Goal: Task Accomplishment & Management: Complete application form

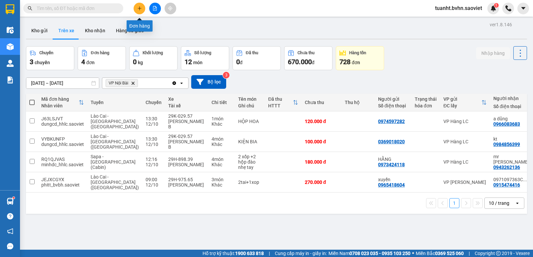
click at [140, 9] on icon "plus" at bounding box center [139, 8] width 5 height 5
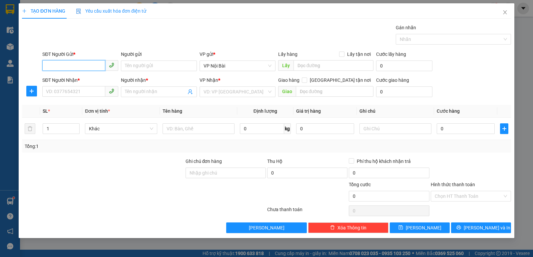
click at [68, 64] on input "SĐT Người Gửi *" at bounding box center [73, 65] width 63 height 11
click at [502, 11] on span "Close" at bounding box center [504, 12] width 19 height 19
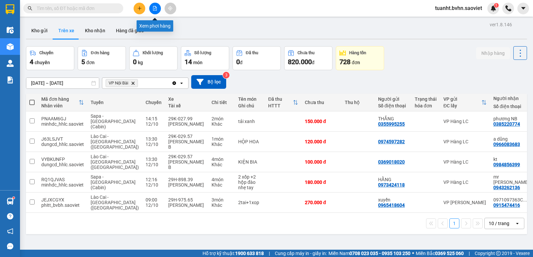
click at [156, 9] on icon "file-add" at bounding box center [154, 8] width 5 height 5
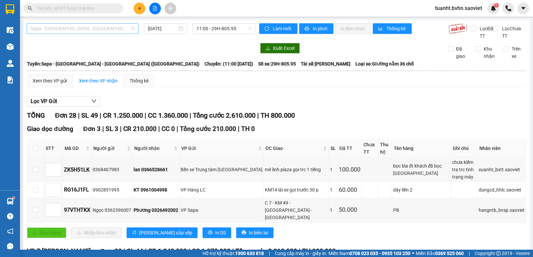
click at [104, 32] on span "Sapa - [GEOGRAPHIC_DATA] - [GEOGRAPHIC_DATA] ([GEOGRAPHIC_DATA])" at bounding box center [83, 29] width 104 height 10
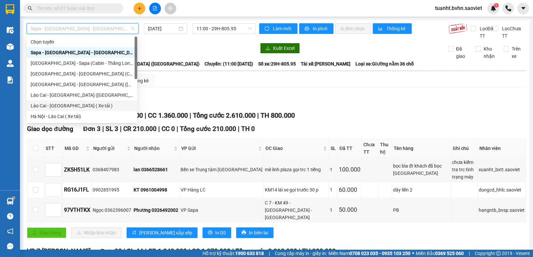
scroll to position [53, 0]
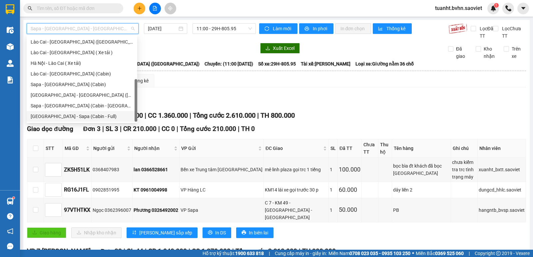
click at [92, 117] on div "[GEOGRAPHIC_DATA] - Sapa (Cabin - Full)" at bounding box center [82, 116] width 103 height 7
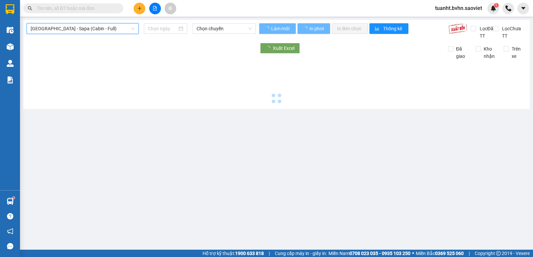
type input "[DATE]"
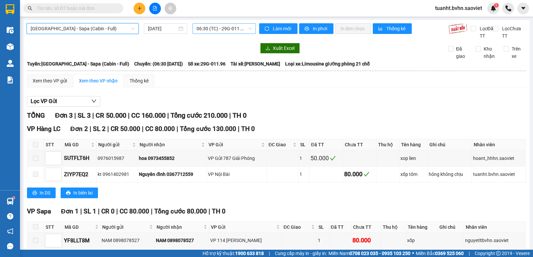
click at [226, 28] on span "06:30 (TC) - 29G-011.96" at bounding box center [223, 29] width 55 height 10
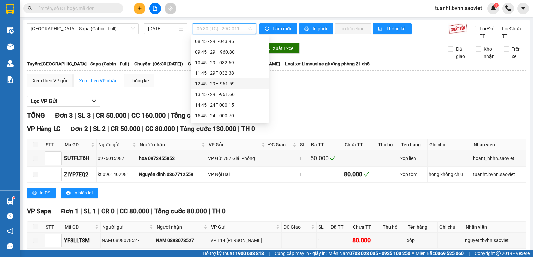
scroll to position [33, 0]
click at [227, 106] on div "13:45 - 29H-961.66" at bounding box center [230, 104] width 70 height 7
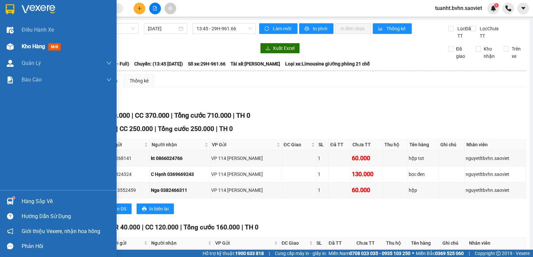
click at [11, 46] on img at bounding box center [10, 46] width 7 height 7
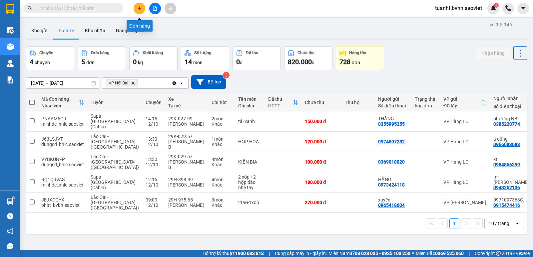
click at [140, 10] on icon "plus" at bounding box center [139, 8] width 5 height 5
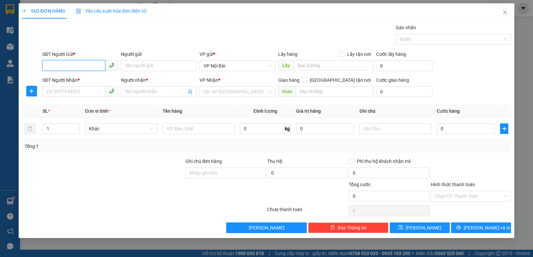
click at [68, 65] on input "SĐT Người Gửi *" at bounding box center [73, 65] width 63 height 11
click at [67, 66] on input "SĐT Người Gửi *" at bounding box center [73, 65] width 63 height 11
type input "0987858310"
click at [85, 80] on div "0987858310 - KT" at bounding box center [80, 79] width 68 height 7
type input "KT"
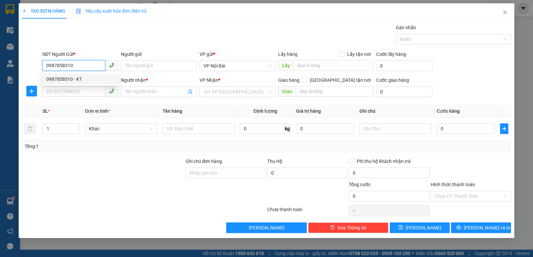
type input "0971596910"
type input "NAM"
type input "0987858310"
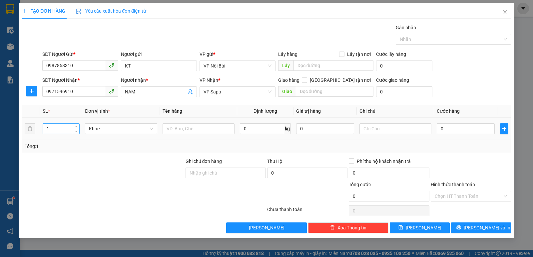
click at [49, 128] on input "1" at bounding box center [61, 129] width 36 height 10
type input "4"
click at [179, 128] on input "text" at bounding box center [198, 128] width 72 height 11
type input "valy"
click at [470, 130] on input "0" at bounding box center [465, 128] width 58 height 11
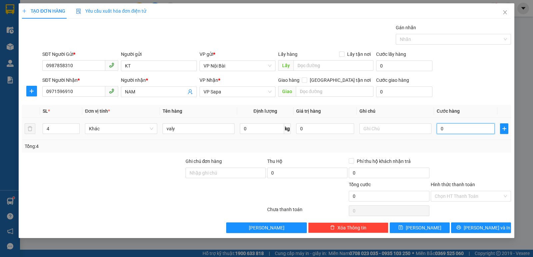
type input "3"
type input "32"
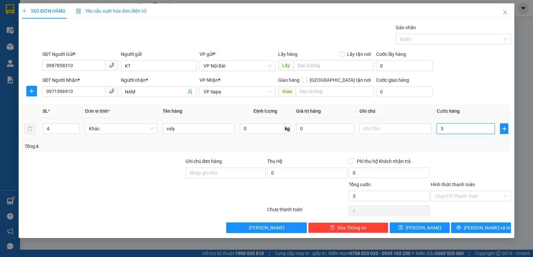
type input "32"
type input "320"
type input "320.000"
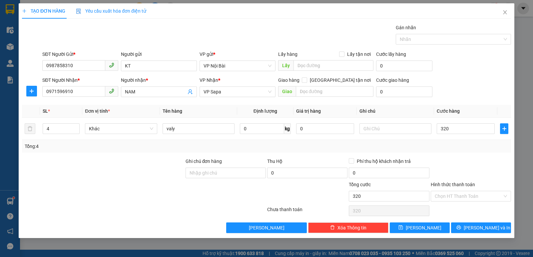
type input "320.000"
click at [473, 158] on div at bounding box center [471, 169] width 82 height 23
click at [480, 200] on input "Hình thức thanh toán" at bounding box center [468, 196] width 68 height 10
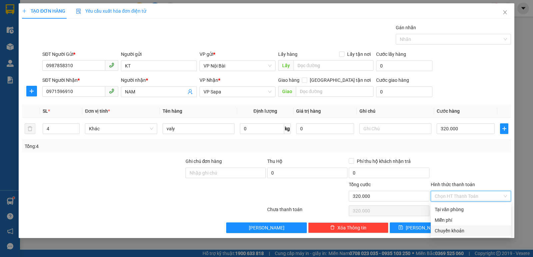
click at [464, 229] on div "Chuyển khoản" at bounding box center [470, 230] width 72 height 7
type input "0"
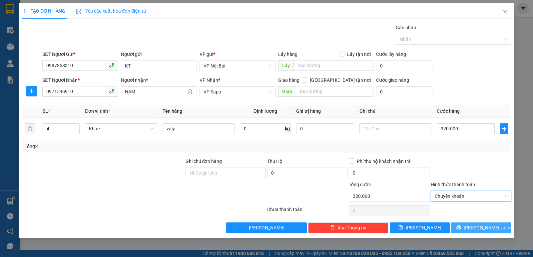
click at [473, 229] on button "[PERSON_NAME] và In" at bounding box center [481, 228] width 60 height 11
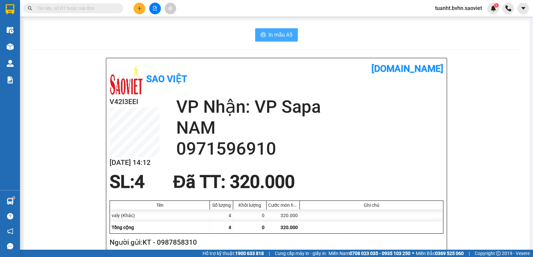
click at [264, 37] on button "In mẫu A5" at bounding box center [276, 34] width 43 height 13
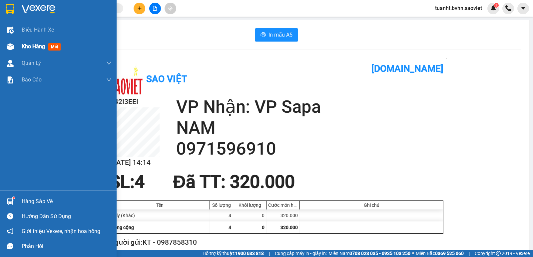
click at [8, 48] on img at bounding box center [10, 46] width 7 height 7
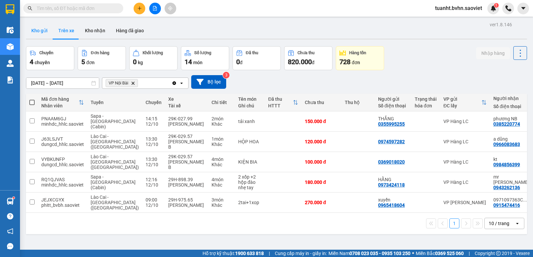
click at [36, 28] on button "Kho gửi" at bounding box center [39, 31] width 27 height 16
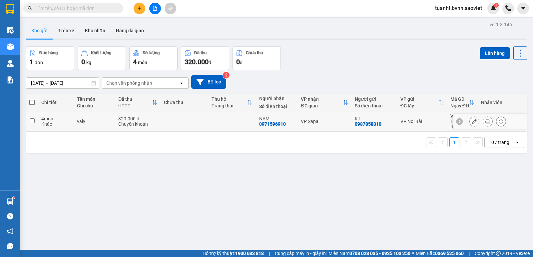
click at [32, 118] on input "checkbox" at bounding box center [32, 120] width 5 height 5
checkbox input "true"
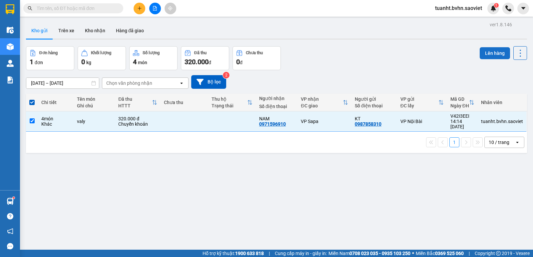
click at [487, 55] on button "Lên hàng" at bounding box center [494, 53] width 30 height 12
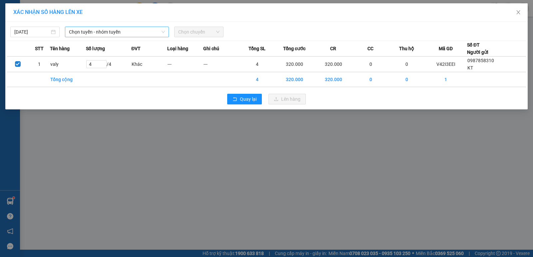
click at [119, 35] on span "Chọn tuyến - nhóm tuyến" at bounding box center [117, 32] width 96 height 10
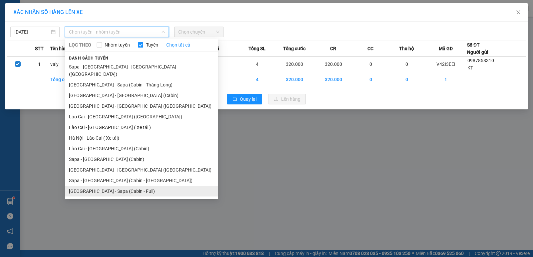
click at [138, 186] on li "[GEOGRAPHIC_DATA] - Sapa (Cabin - Full)" at bounding box center [141, 191] width 153 height 11
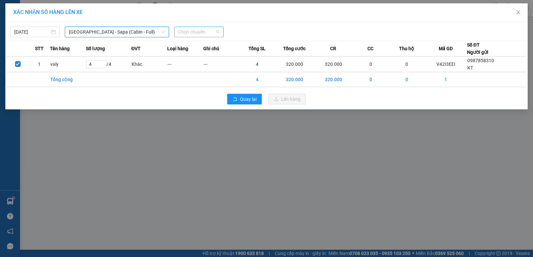
click at [199, 32] on span "Chọn chuyến" at bounding box center [198, 32] width 41 height 10
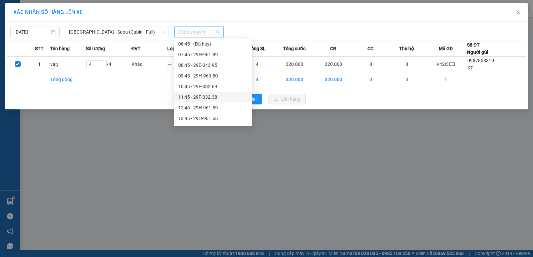
scroll to position [33, 0]
click at [214, 108] on div "13:45 - 29H-961.66" at bounding box center [213, 107] width 70 height 7
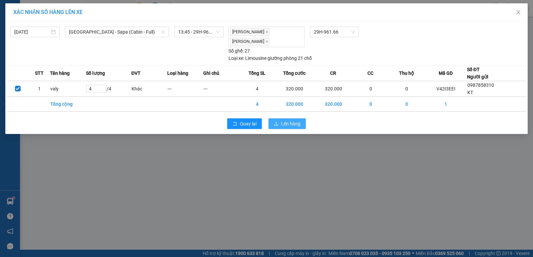
click at [290, 120] on span "Lên hàng" at bounding box center [290, 123] width 19 height 7
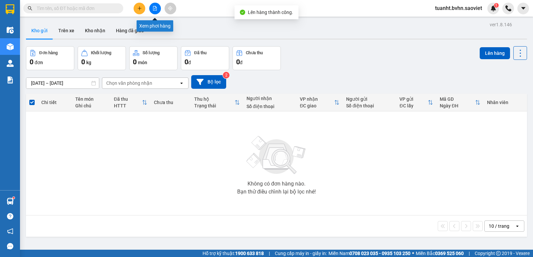
click at [157, 11] on button at bounding box center [155, 9] width 12 height 12
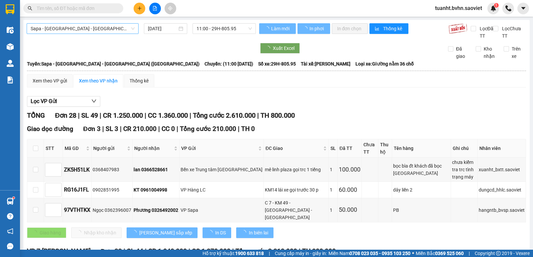
click at [111, 31] on span "Sapa - [GEOGRAPHIC_DATA] - [GEOGRAPHIC_DATA] ([GEOGRAPHIC_DATA])" at bounding box center [83, 29] width 104 height 10
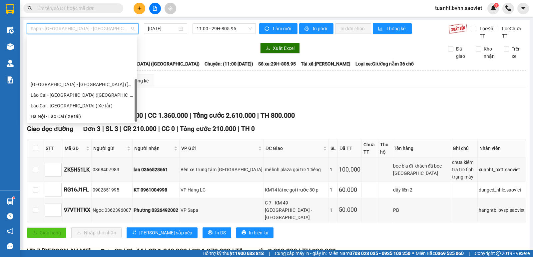
scroll to position [53, 0]
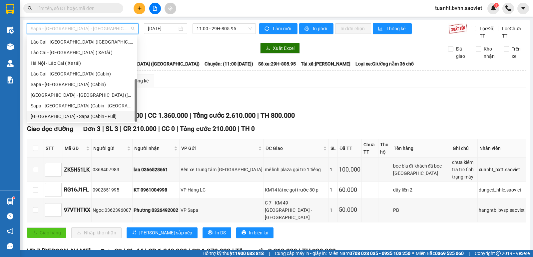
click at [105, 121] on div "[GEOGRAPHIC_DATA] - Sapa (Cabin - Full)" at bounding box center [82, 116] width 111 height 11
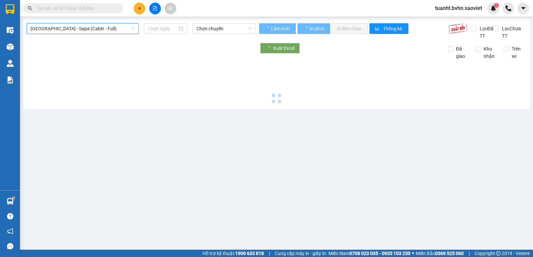
type input "[DATE]"
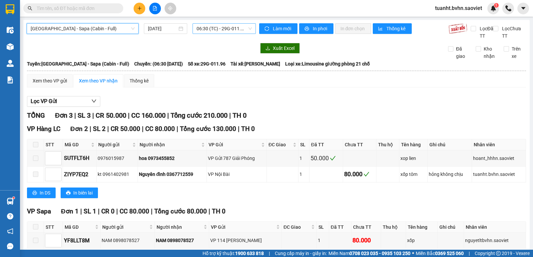
click at [219, 25] on span "06:30 (TC) - 29G-011.96" at bounding box center [223, 29] width 55 height 10
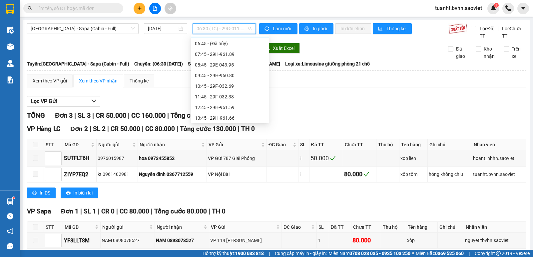
scroll to position [33, 0]
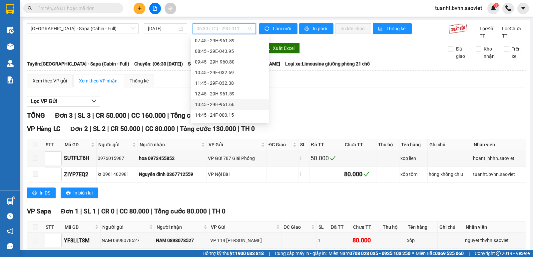
click at [224, 103] on div "13:45 - 29H-961.66" at bounding box center [230, 104] width 70 height 7
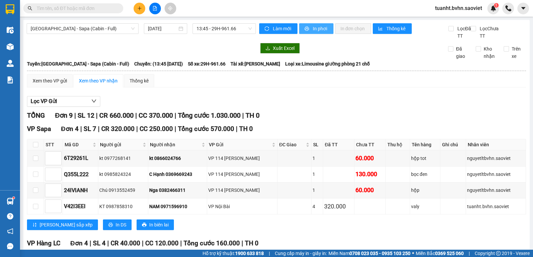
click at [308, 31] on button "In phơi" at bounding box center [316, 28] width 34 height 11
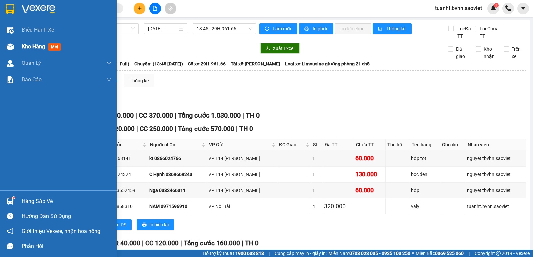
drag, startPoint x: 12, startPoint y: 48, endPoint x: 30, endPoint y: 47, distance: 18.0
click at [12, 48] on img at bounding box center [10, 46] width 7 height 7
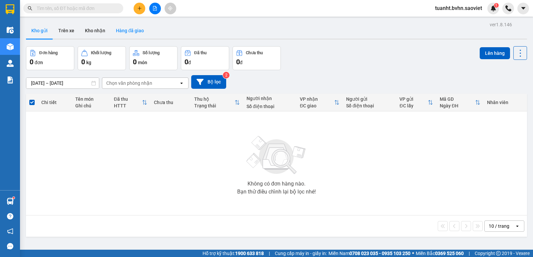
click at [126, 32] on button "Hàng đã giao" at bounding box center [130, 31] width 39 height 16
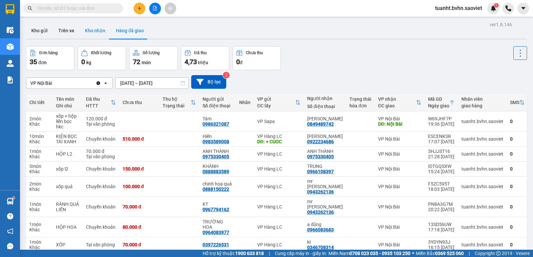
click at [97, 32] on button "Kho nhận" at bounding box center [95, 31] width 31 height 16
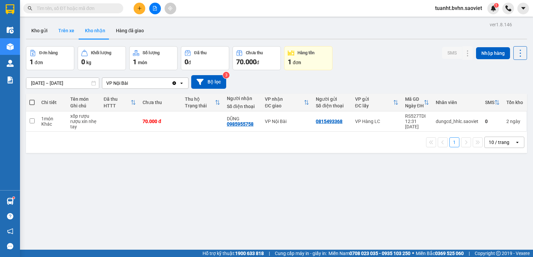
click at [69, 32] on button "Trên xe" at bounding box center [66, 31] width 27 height 16
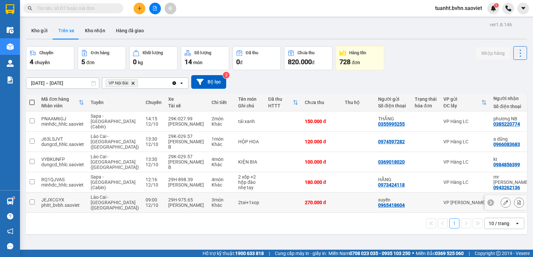
click at [33, 199] on td at bounding box center [32, 203] width 12 height 20
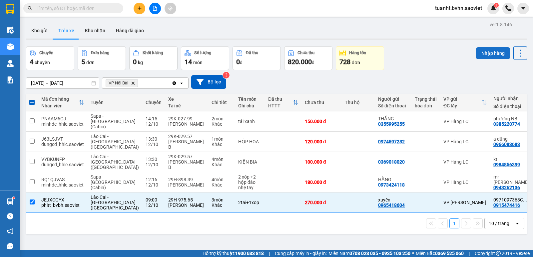
click at [490, 55] on button "Nhập hàng" at bounding box center [493, 53] width 34 height 12
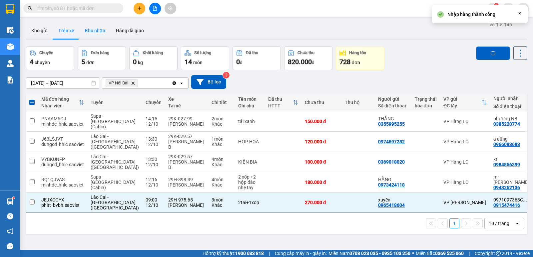
checkbox input "false"
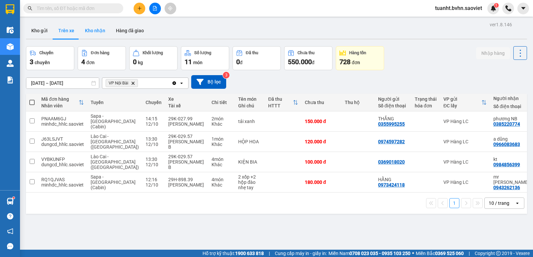
click at [94, 35] on button "Kho nhận" at bounding box center [95, 31] width 31 height 16
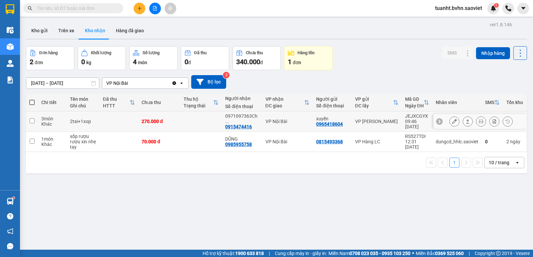
click at [452, 121] on icon at bounding box center [454, 121] width 5 height 5
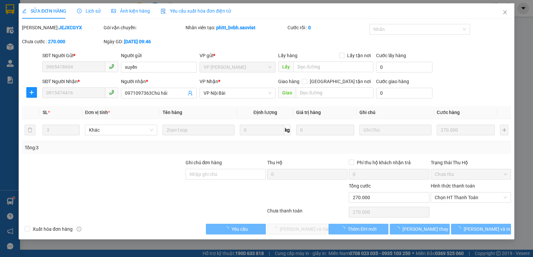
type input "0965418604"
type input "xuyến"
type input "0915474416"
type input "0971097363Chú hải"
type input "0"
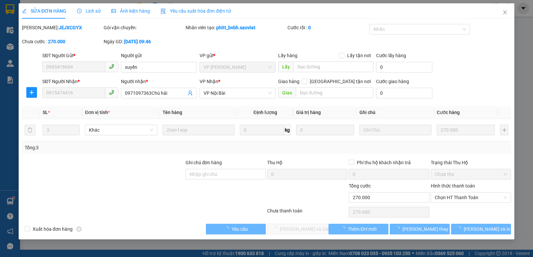
type input "270.000"
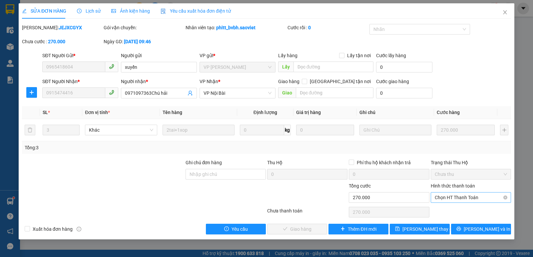
click at [449, 197] on span "Chọn HT Thanh Toán" at bounding box center [470, 198] width 72 height 10
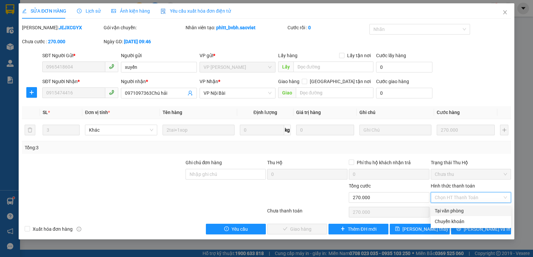
click at [451, 213] on div "Tại văn phòng" at bounding box center [470, 210] width 72 height 7
type input "0"
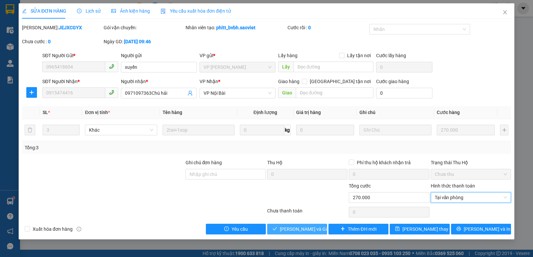
click at [321, 232] on button "[PERSON_NAME] và Giao hàng" at bounding box center [297, 229] width 60 height 11
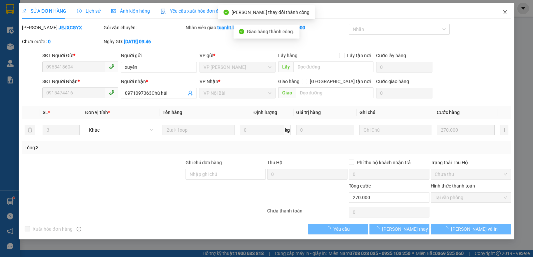
click at [503, 13] on icon "close" at bounding box center [504, 12] width 5 height 5
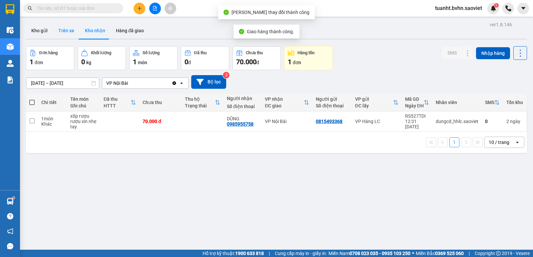
click at [67, 34] on button "Trên xe" at bounding box center [66, 31] width 27 height 16
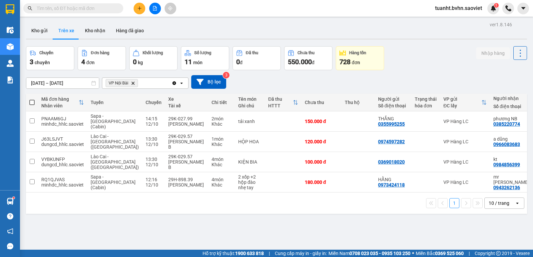
click at [159, 13] on div at bounding box center [155, 9] width 50 height 12
click at [157, 6] on button at bounding box center [155, 9] width 12 height 12
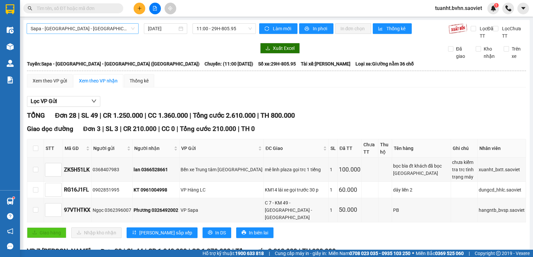
click at [117, 28] on span "Sapa - [GEOGRAPHIC_DATA] - [GEOGRAPHIC_DATA] ([GEOGRAPHIC_DATA])" at bounding box center [83, 29] width 104 height 10
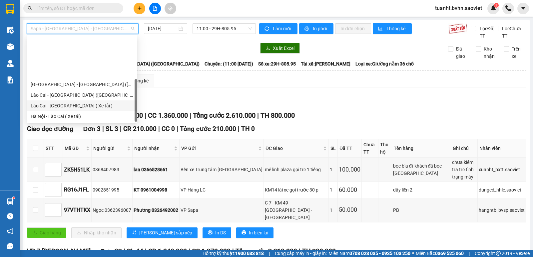
scroll to position [53, 0]
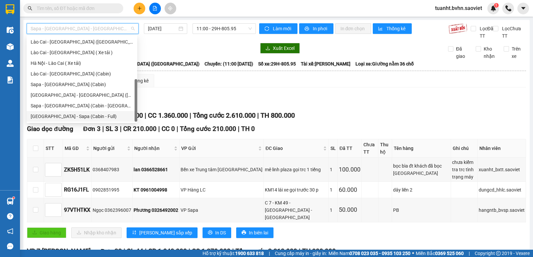
drag, startPoint x: 111, startPoint y: 121, endPoint x: 119, endPoint y: 112, distance: 12.2
click at [111, 120] on div "[GEOGRAPHIC_DATA] - Sapa (Cabin - Full)" at bounding box center [82, 116] width 111 height 11
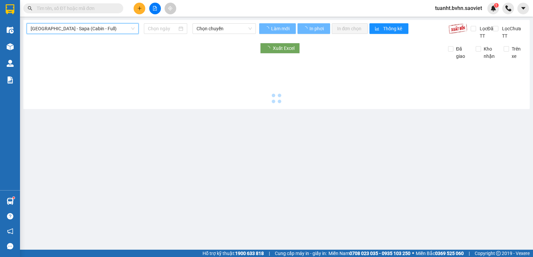
type input "[DATE]"
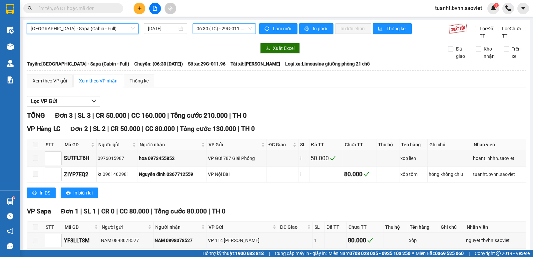
click at [218, 31] on span "06:30 (TC) - 29G-011.96" at bounding box center [223, 29] width 55 height 10
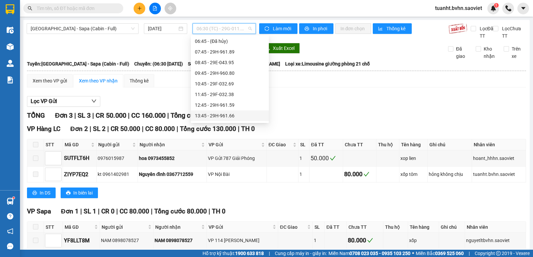
scroll to position [33, 0]
click at [226, 117] on div "14:45 - 24F-000.15" at bounding box center [230, 115] width 70 height 7
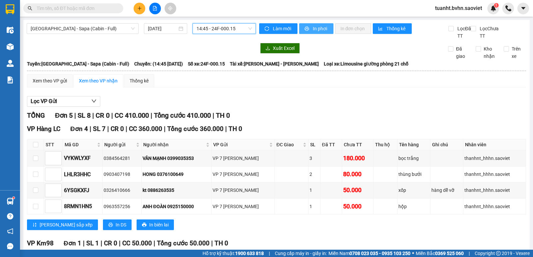
click at [315, 33] on button "In phơi" at bounding box center [316, 28] width 34 height 11
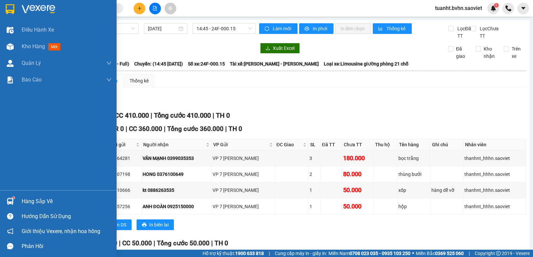
drag, startPoint x: 12, startPoint y: 48, endPoint x: 135, endPoint y: 19, distance: 126.3
click at [12, 48] on img at bounding box center [10, 46] width 7 height 7
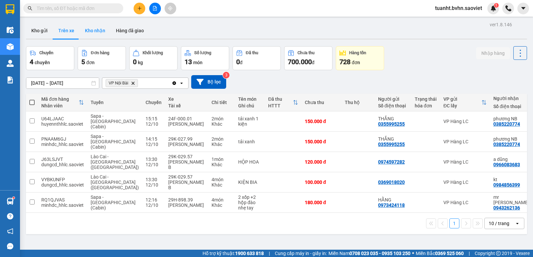
click at [96, 31] on button "Kho nhận" at bounding box center [95, 31] width 31 height 16
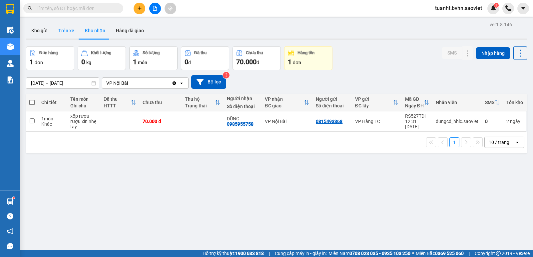
click at [68, 34] on button "Trên xe" at bounding box center [66, 31] width 27 height 16
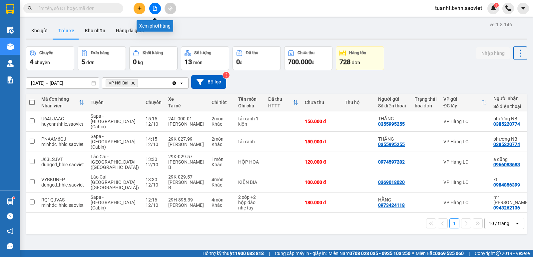
click at [150, 8] on button at bounding box center [155, 9] width 12 height 12
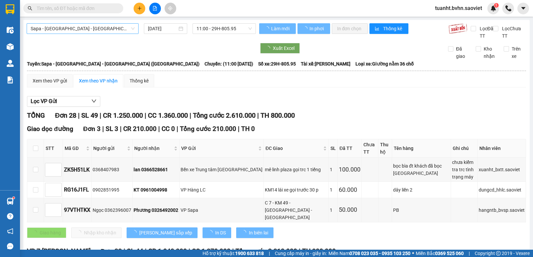
click at [77, 27] on span "Sapa - [GEOGRAPHIC_DATA] - [GEOGRAPHIC_DATA] ([GEOGRAPHIC_DATA])" at bounding box center [83, 29] width 104 height 10
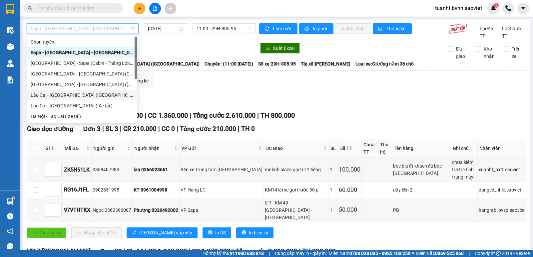
scroll to position [53, 0]
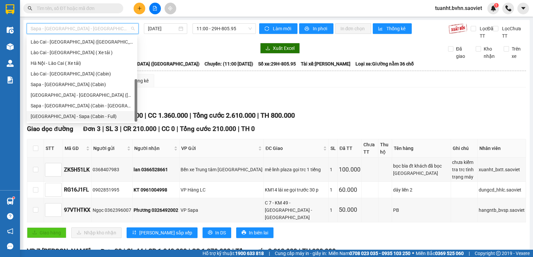
click at [56, 115] on div "[GEOGRAPHIC_DATA] - Sapa (Cabin - Full)" at bounding box center [82, 116] width 103 height 7
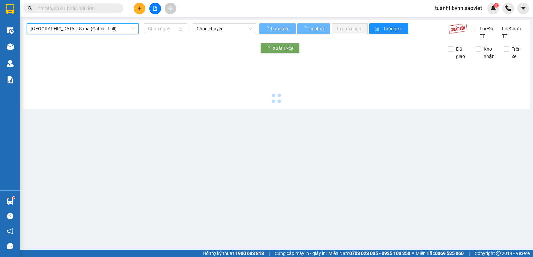
type input "[DATE]"
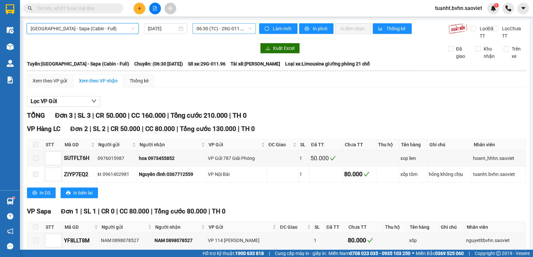
click at [219, 29] on span "06:30 (TC) - 29G-011.96" at bounding box center [223, 29] width 55 height 10
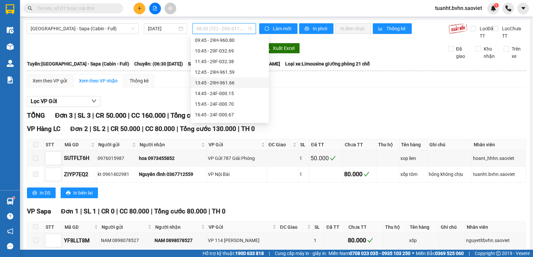
scroll to position [67, 0]
click at [219, 92] on div "15:45 - 24F-000.70" at bounding box center [230, 92] width 70 height 7
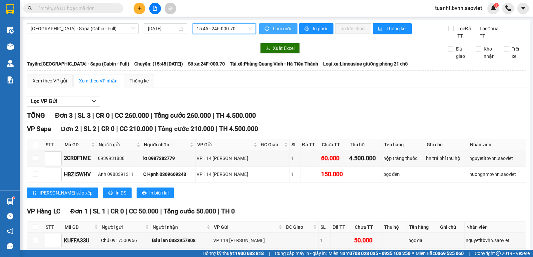
click at [273, 26] on span "Làm mới" at bounding box center [282, 28] width 19 height 7
click at [309, 32] on button "In phơi" at bounding box center [316, 28] width 34 height 11
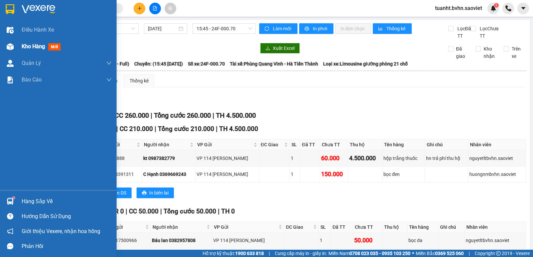
click at [23, 44] on span "Kho hàng" at bounding box center [33, 46] width 23 height 6
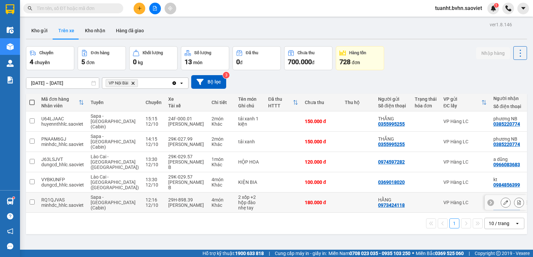
click at [30, 200] on input "checkbox" at bounding box center [32, 202] width 5 height 5
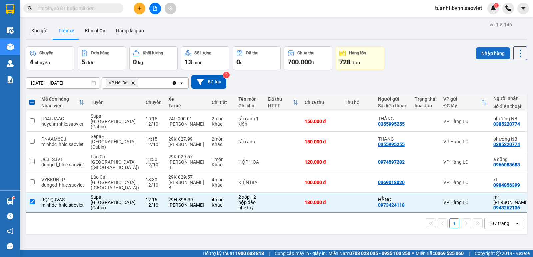
click at [492, 52] on button "Nhập hàng" at bounding box center [493, 53] width 34 height 12
checkbox input "false"
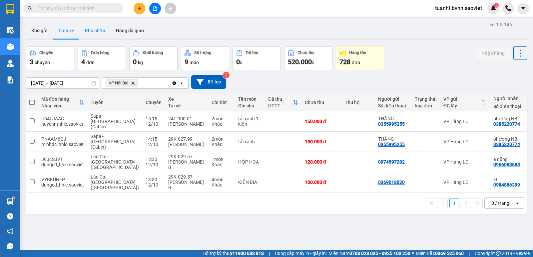
click at [97, 31] on button "Kho nhận" at bounding box center [95, 31] width 31 height 16
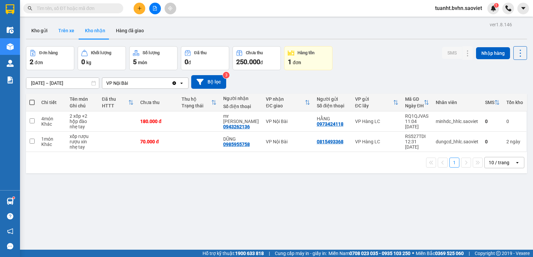
click at [66, 31] on button "Trên xe" at bounding box center [66, 31] width 27 height 16
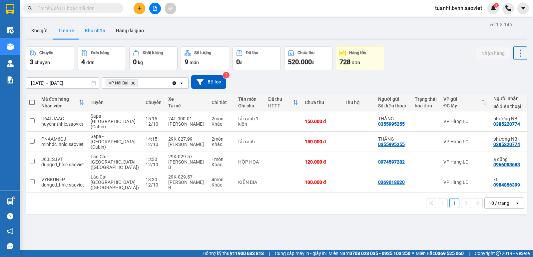
click at [95, 30] on button "Kho nhận" at bounding box center [95, 31] width 31 height 16
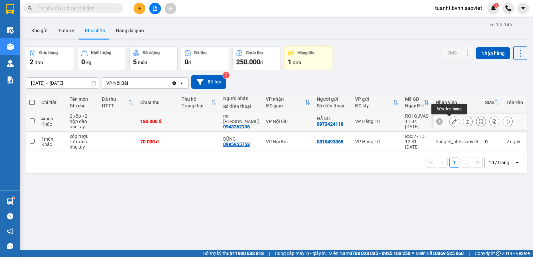
click at [452, 122] on icon at bounding box center [454, 121] width 5 height 5
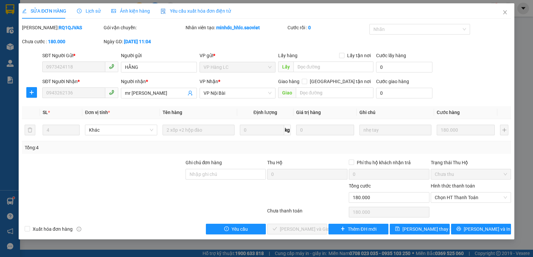
type input "0973424118"
type input "HẰNG"
type input "0943262136"
type input "mr [PERSON_NAME]"
type input "0"
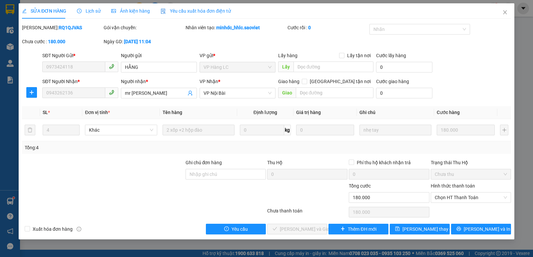
type input "180.000"
click at [455, 184] on label "Hình thức thanh toán" at bounding box center [452, 185] width 44 height 5
click at [455, 193] on input "Hình thức thanh toán" at bounding box center [468, 198] width 68 height 10
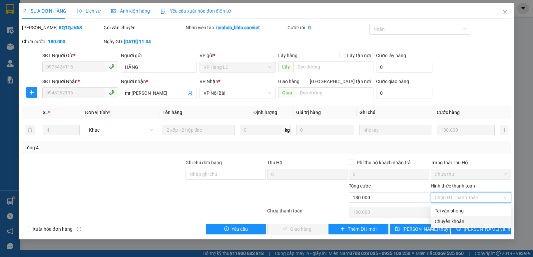
click at [452, 220] on div "Chuyển khoản" at bounding box center [470, 221] width 72 height 7
type input "0"
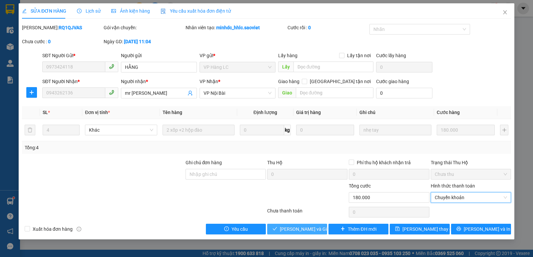
click at [309, 230] on span "[PERSON_NAME] và Giao hàng" at bounding box center [312, 229] width 64 height 7
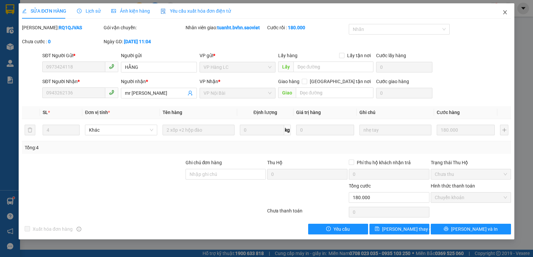
click at [506, 12] on icon "close" at bounding box center [504, 12] width 5 height 5
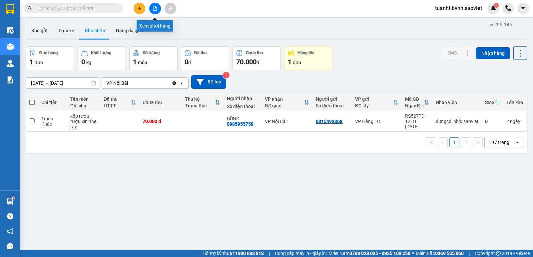
click at [153, 10] on icon "file-add" at bounding box center [154, 8] width 5 height 5
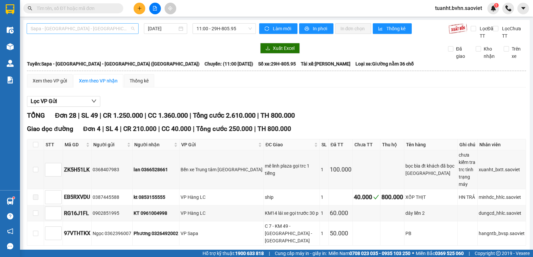
click at [83, 28] on span "Sapa - [GEOGRAPHIC_DATA] - [GEOGRAPHIC_DATA] ([GEOGRAPHIC_DATA])" at bounding box center [83, 29] width 104 height 10
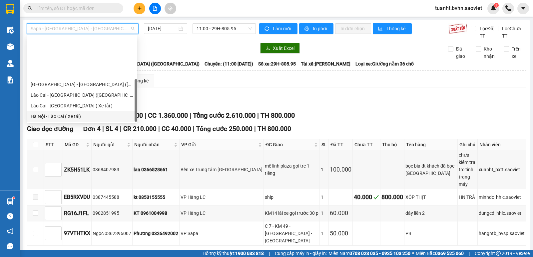
scroll to position [53, 0]
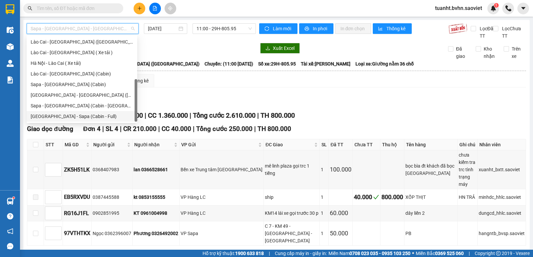
click at [57, 114] on div "[GEOGRAPHIC_DATA] - Sapa (Cabin - Full)" at bounding box center [82, 116] width 103 height 7
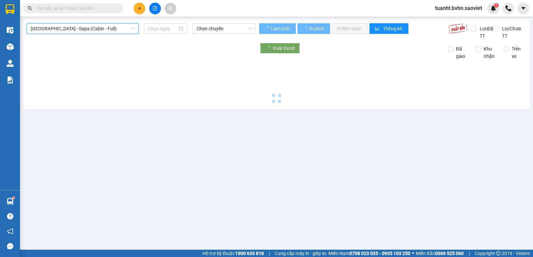
type input "[DATE]"
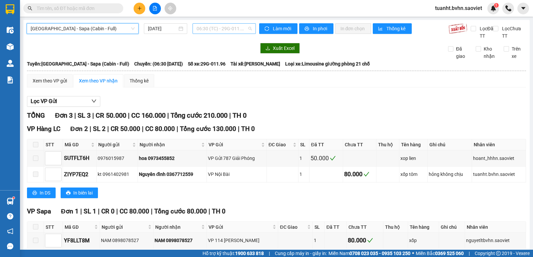
click at [212, 30] on span "06:30 (TC) - 29G-011.96" at bounding box center [223, 29] width 55 height 10
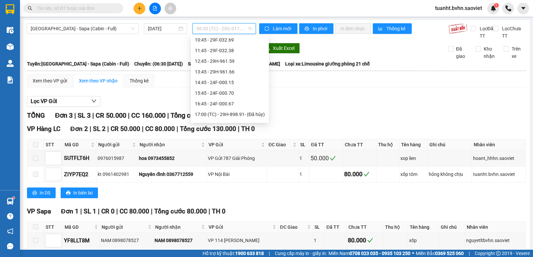
scroll to position [67, 0]
click at [212, 101] on div "16:45 - 24F-000.67" at bounding box center [230, 103] width 70 height 7
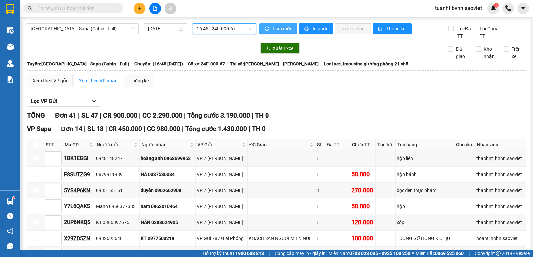
click at [279, 25] on span "Làm mới" at bounding box center [282, 28] width 19 height 7
click at [313, 27] on span "In phơi" at bounding box center [320, 28] width 15 height 7
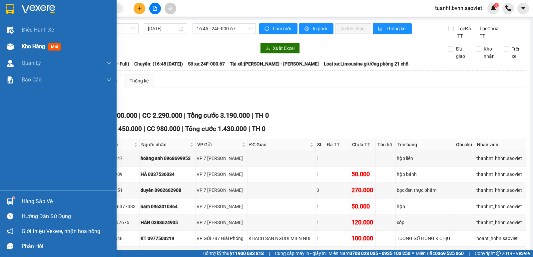
click at [23, 47] on span "Kho hàng" at bounding box center [33, 46] width 23 height 6
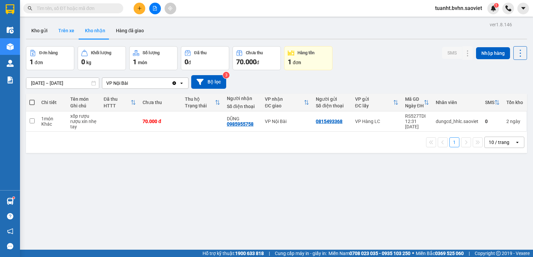
click at [63, 28] on button "Trên xe" at bounding box center [66, 31] width 27 height 16
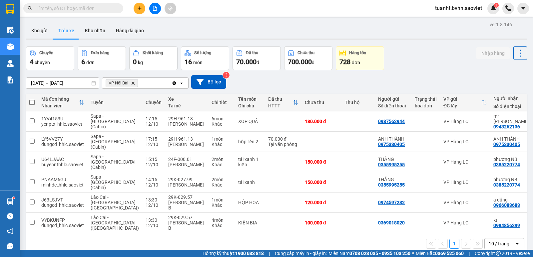
click at [105, 8] on input "text" at bounding box center [76, 8] width 79 height 7
click at [111, 7] on input "text" at bounding box center [76, 8] width 79 height 7
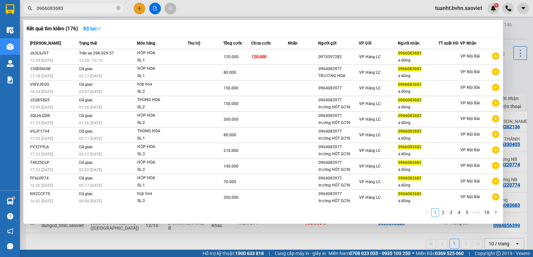
type input "0966083683"
click at [211, 12] on div at bounding box center [266, 128] width 533 height 257
click at [120, 8] on icon "close-circle" at bounding box center [119, 8] width 4 height 4
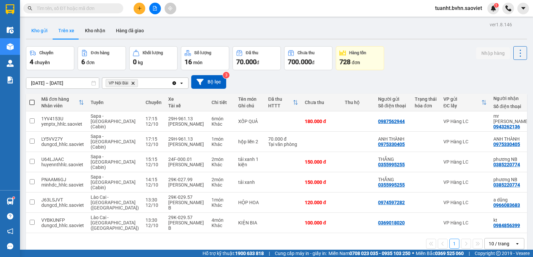
click at [40, 32] on button "Kho gửi" at bounding box center [39, 31] width 27 height 16
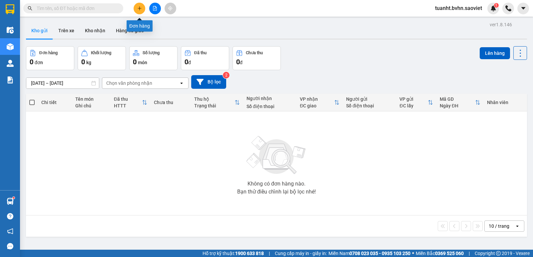
click at [140, 13] on button at bounding box center [139, 9] width 12 height 12
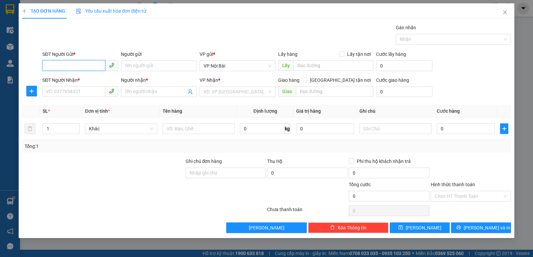
click at [84, 63] on input "SĐT Người Gửi *" at bounding box center [73, 65] width 63 height 11
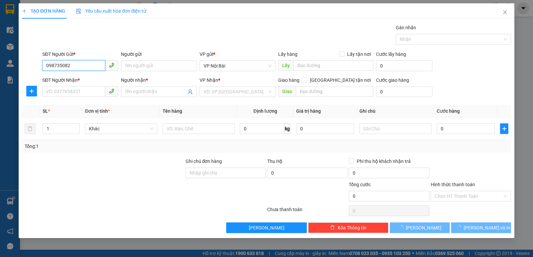
type input "0987350828"
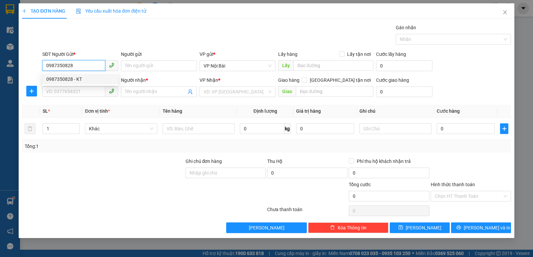
click at [94, 78] on div "0987350828 - KT" at bounding box center [80, 79] width 68 height 7
type input "KT"
type input "0389051463"
type input "LINH"
type input "0987350828"
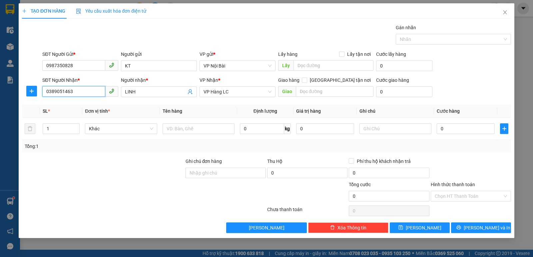
drag, startPoint x: 85, startPoint y: 90, endPoint x: 48, endPoint y: 90, distance: 37.3
click at [48, 90] on input "0389051463" at bounding box center [73, 91] width 63 height 11
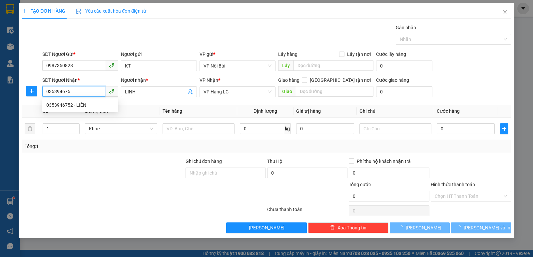
type input "0353946752"
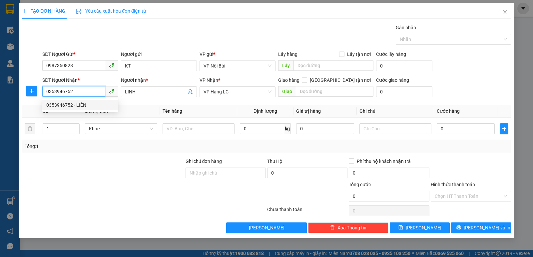
click at [103, 106] on div "0353946752 - LIÊN" at bounding box center [80, 105] width 68 height 7
type input "LIÊN"
type input "0353946752"
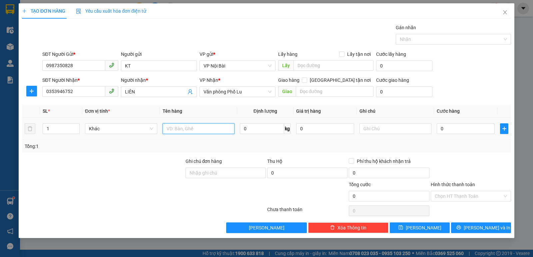
click at [195, 130] on input "text" at bounding box center [198, 128] width 72 height 11
paste input "ô"
paste input "ốp"
paste input "ô"
paste input "ê"
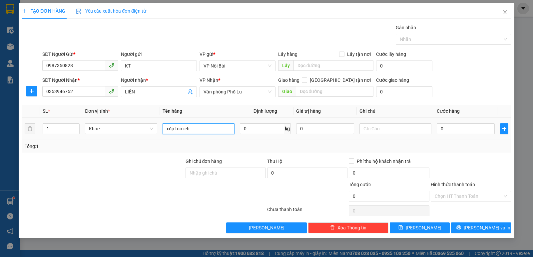
paste input "ết"
type input "xốp tôm chết"
click at [453, 132] on input "0" at bounding box center [465, 128] width 58 height 11
type input "1"
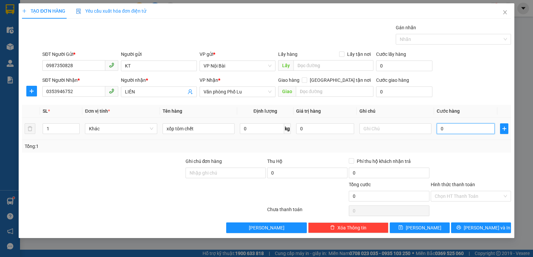
type input "1"
type input "15"
type input "150"
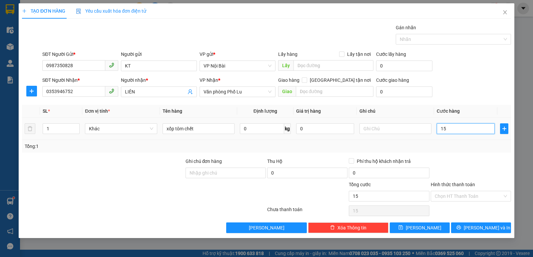
type input "150"
type input "150.000"
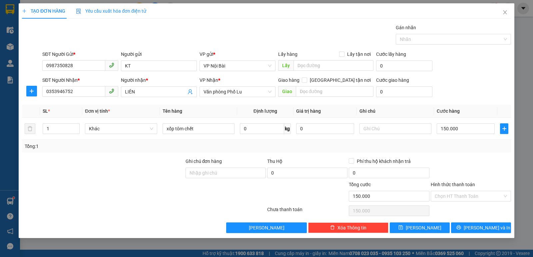
click at [455, 152] on div "Tổng: 1" at bounding box center [266, 146] width 489 height 13
click at [478, 230] on span "[PERSON_NAME] và In" at bounding box center [486, 227] width 47 height 7
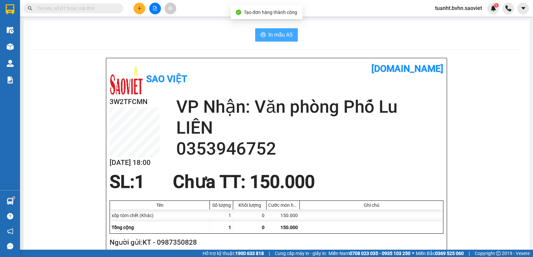
click at [262, 40] on button "In mẫu A5" at bounding box center [276, 34] width 43 height 13
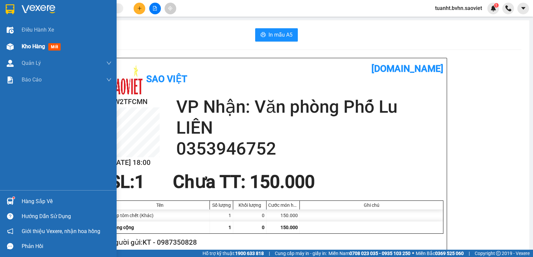
click at [9, 45] on img at bounding box center [10, 46] width 7 height 7
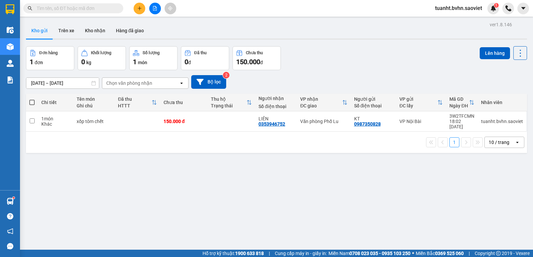
click at [153, 6] on button at bounding box center [155, 9] width 12 height 12
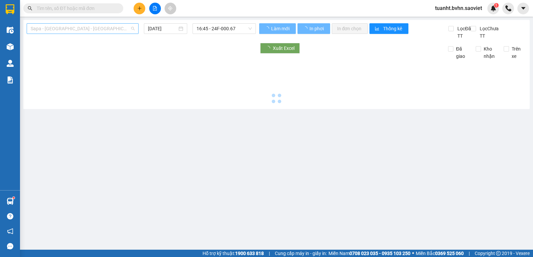
click at [97, 30] on span "Sapa - [GEOGRAPHIC_DATA] - [GEOGRAPHIC_DATA] ([GEOGRAPHIC_DATA])" at bounding box center [83, 29] width 104 height 10
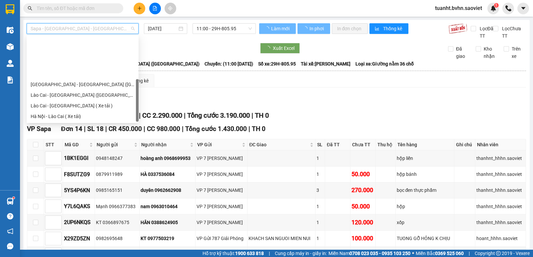
scroll to position [53, 0]
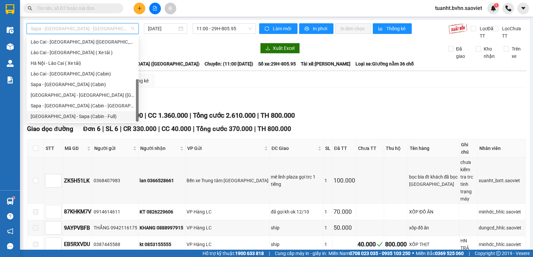
click at [98, 119] on div "[GEOGRAPHIC_DATA] - Sapa (Cabin - Full)" at bounding box center [83, 116] width 104 height 7
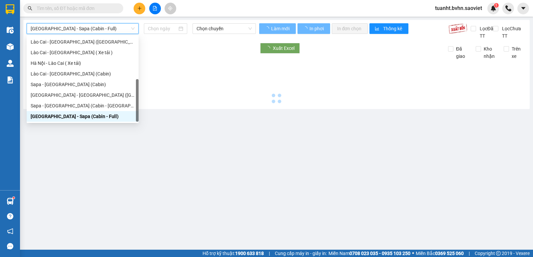
type input "[DATE]"
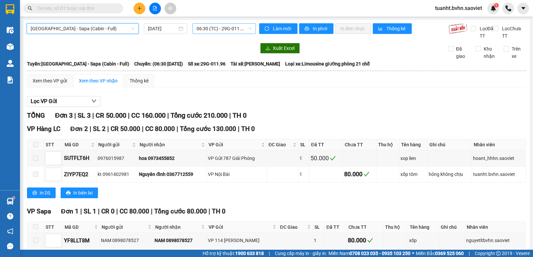
click at [204, 27] on span "06:30 (TC) - 29G-011.96" at bounding box center [223, 29] width 55 height 10
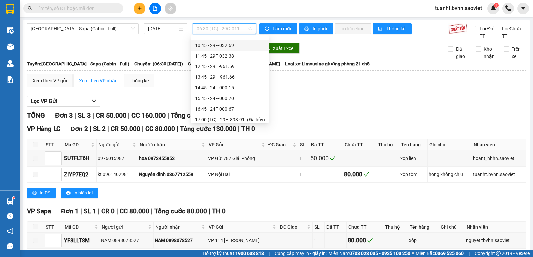
scroll to position [100, 0]
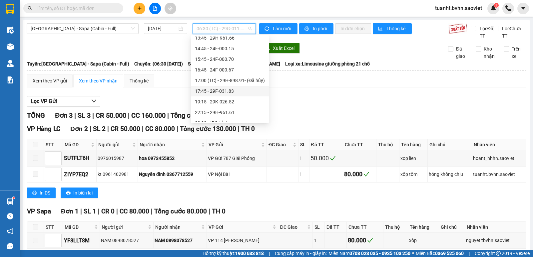
click at [238, 93] on div "17:45 - 29F-031.83" at bounding box center [230, 91] width 70 height 7
